Goal: Find specific fact: Find specific fact

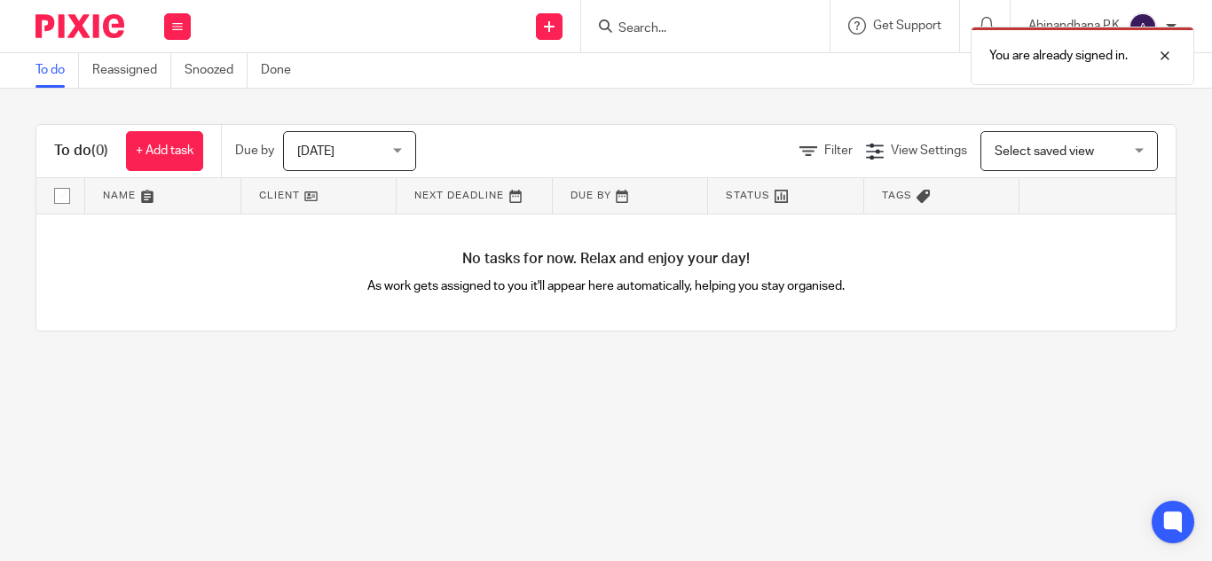
click at [622, 31] on div "You are already signed in." at bounding box center [900, 51] width 588 height 67
click at [624, 27] on div "You are already signed in." at bounding box center [900, 51] width 588 height 67
click at [1163, 54] on div at bounding box center [1151, 55] width 48 height 21
click at [626, 28] on input "Search" at bounding box center [696, 29] width 160 height 16
type input "project"
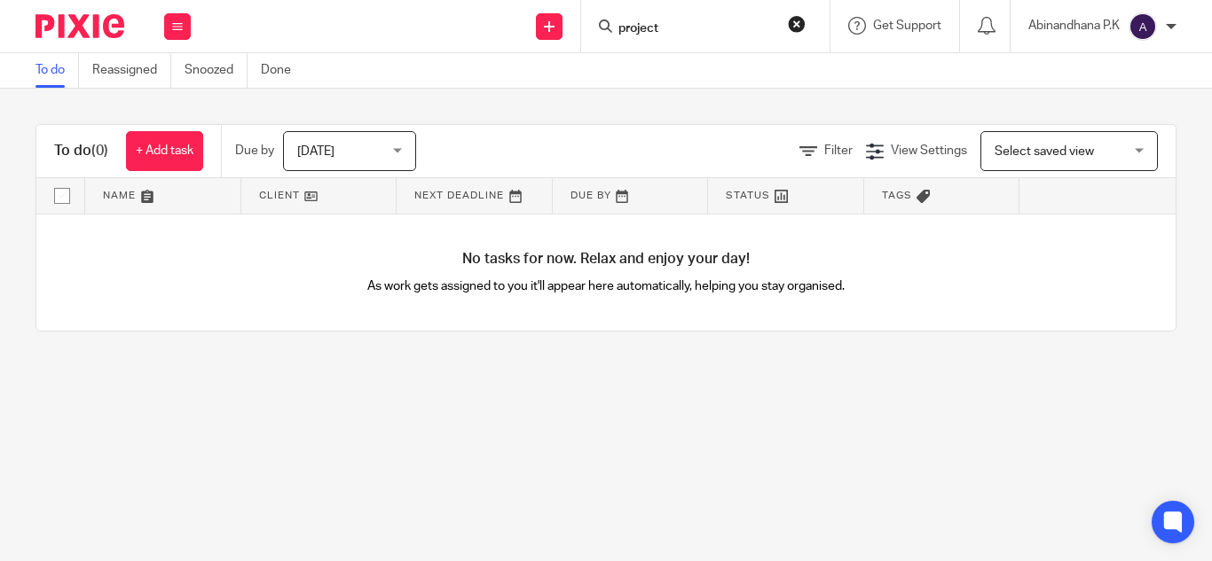
click button "submit" at bounding box center [0, 0] width 0 height 0
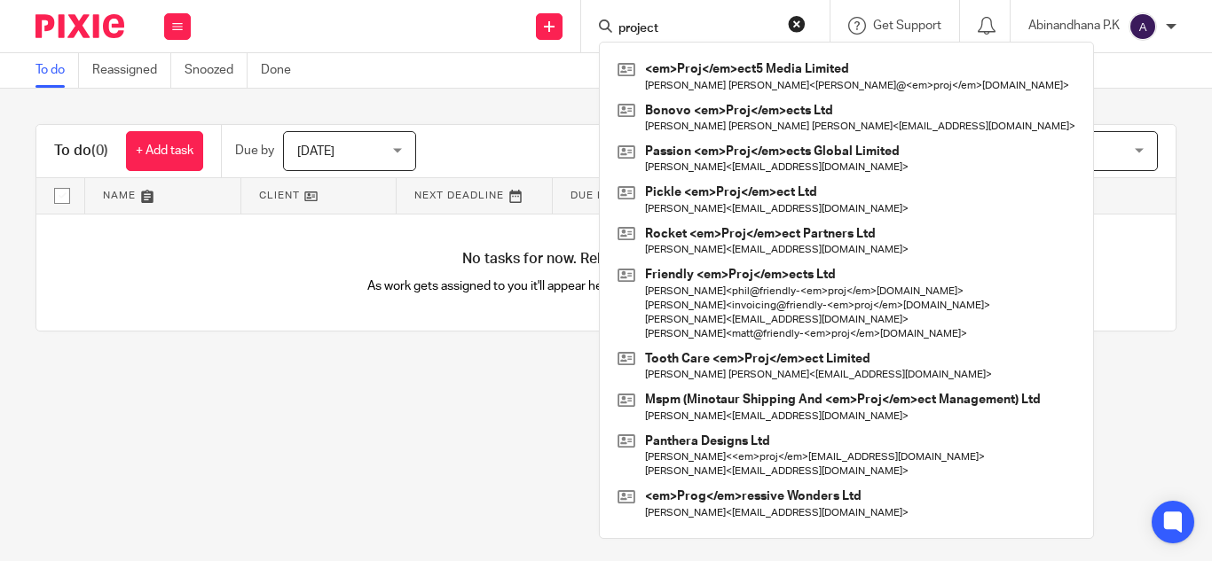
click at [673, 30] on input "project" at bounding box center [696, 29] width 160 height 16
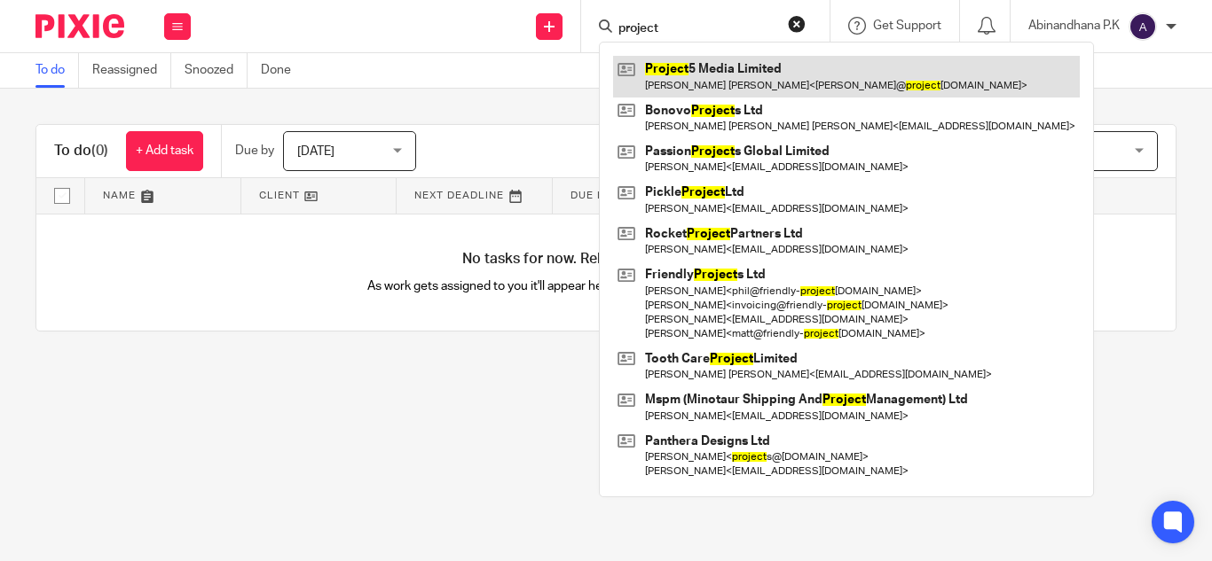
click at [687, 78] on link at bounding box center [846, 76] width 467 height 41
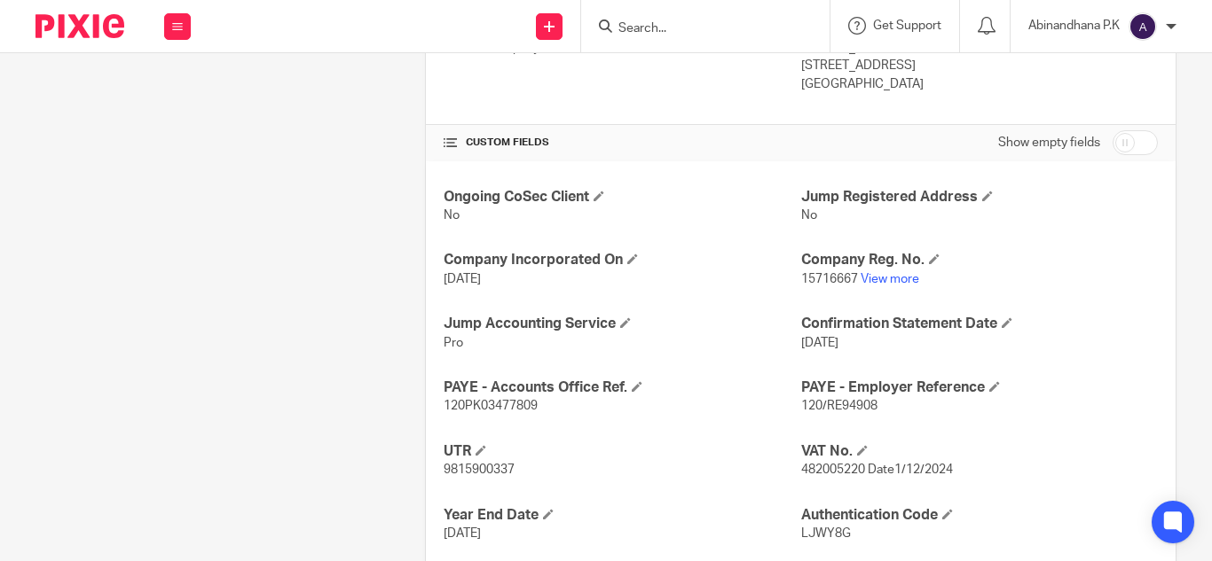
scroll to position [552, 0]
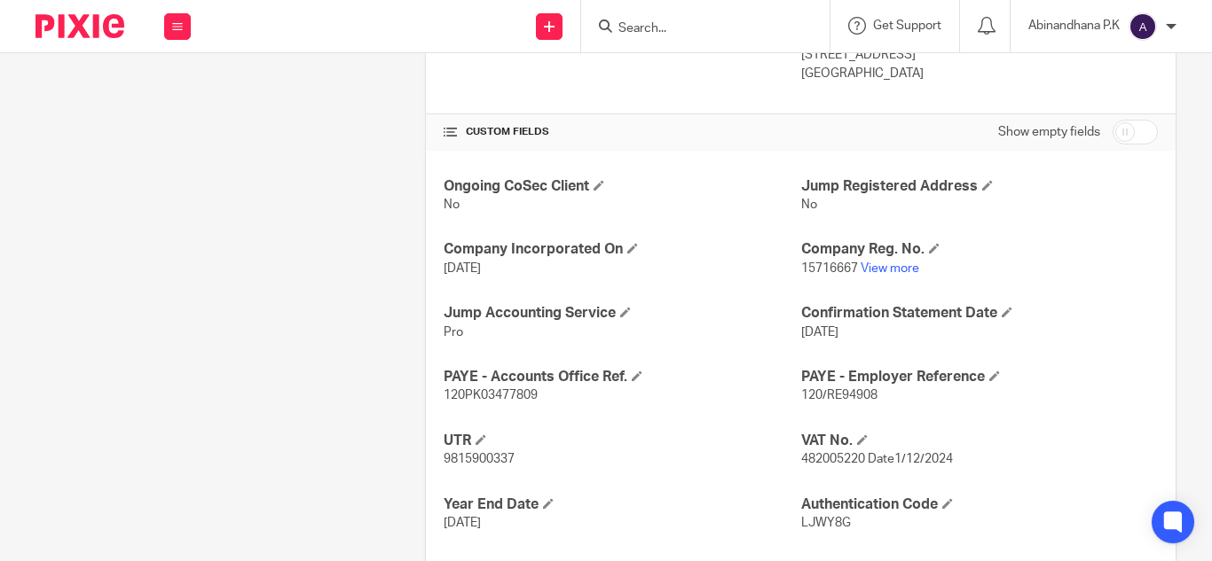
click at [805, 395] on span "120/RE94908" at bounding box center [839, 395] width 76 height 12
copy p "120/RE94908"
click at [508, 395] on span "120PK03477809" at bounding box center [490, 395] width 94 height 12
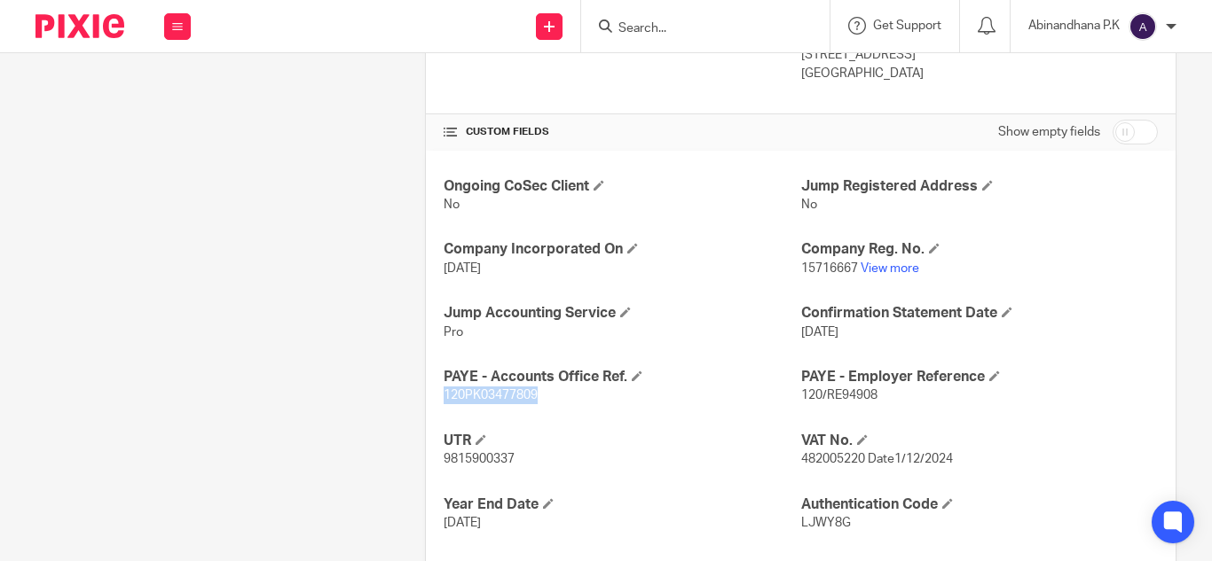
click at [508, 395] on span "120PK03477809" at bounding box center [490, 395] width 94 height 12
copy p "120PK03477809"
